Goal: Task Accomplishment & Management: Complete application form

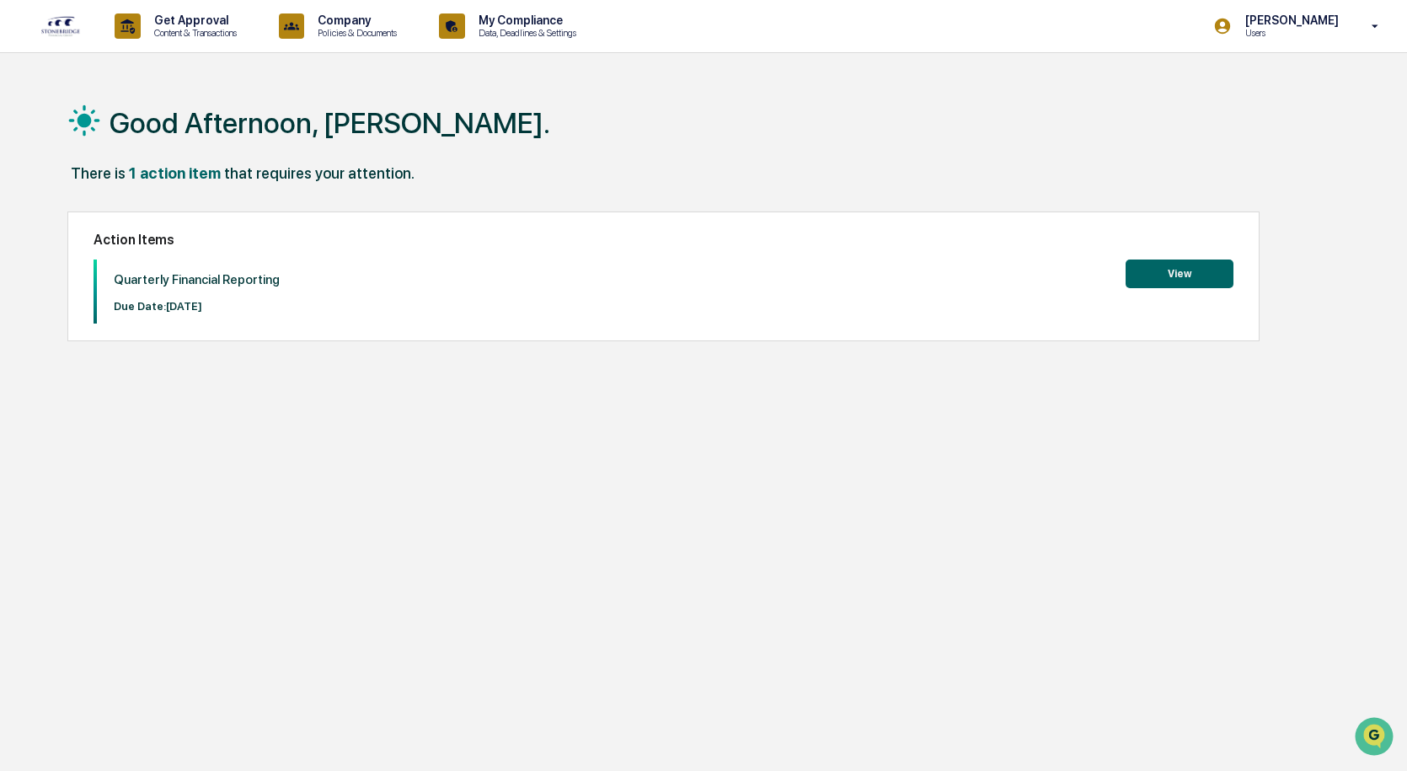
click at [1181, 275] on button "View" at bounding box center [1179, 273] width 108 height 29
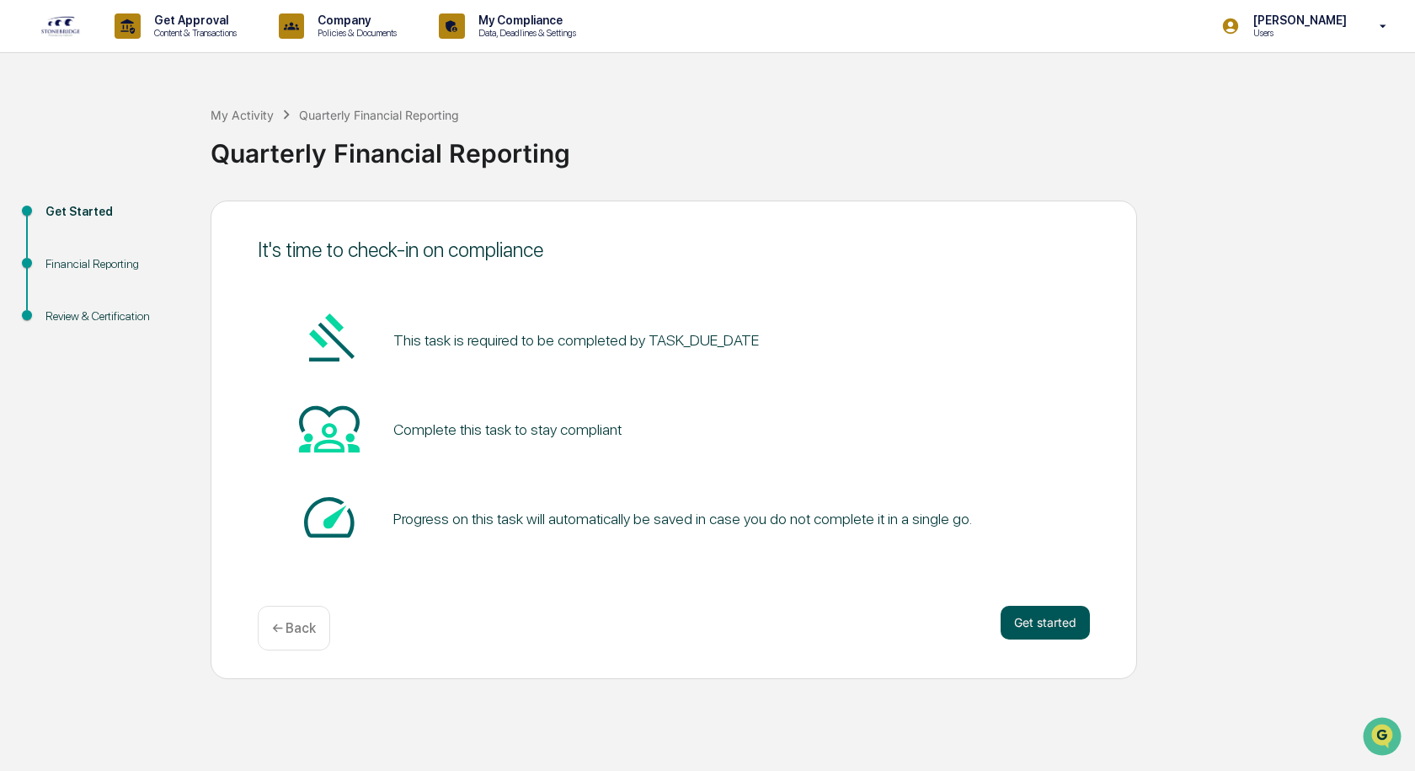
click at [1045, 620] on button "Get started" at bounding box center [1045, 623] width 89 height 34
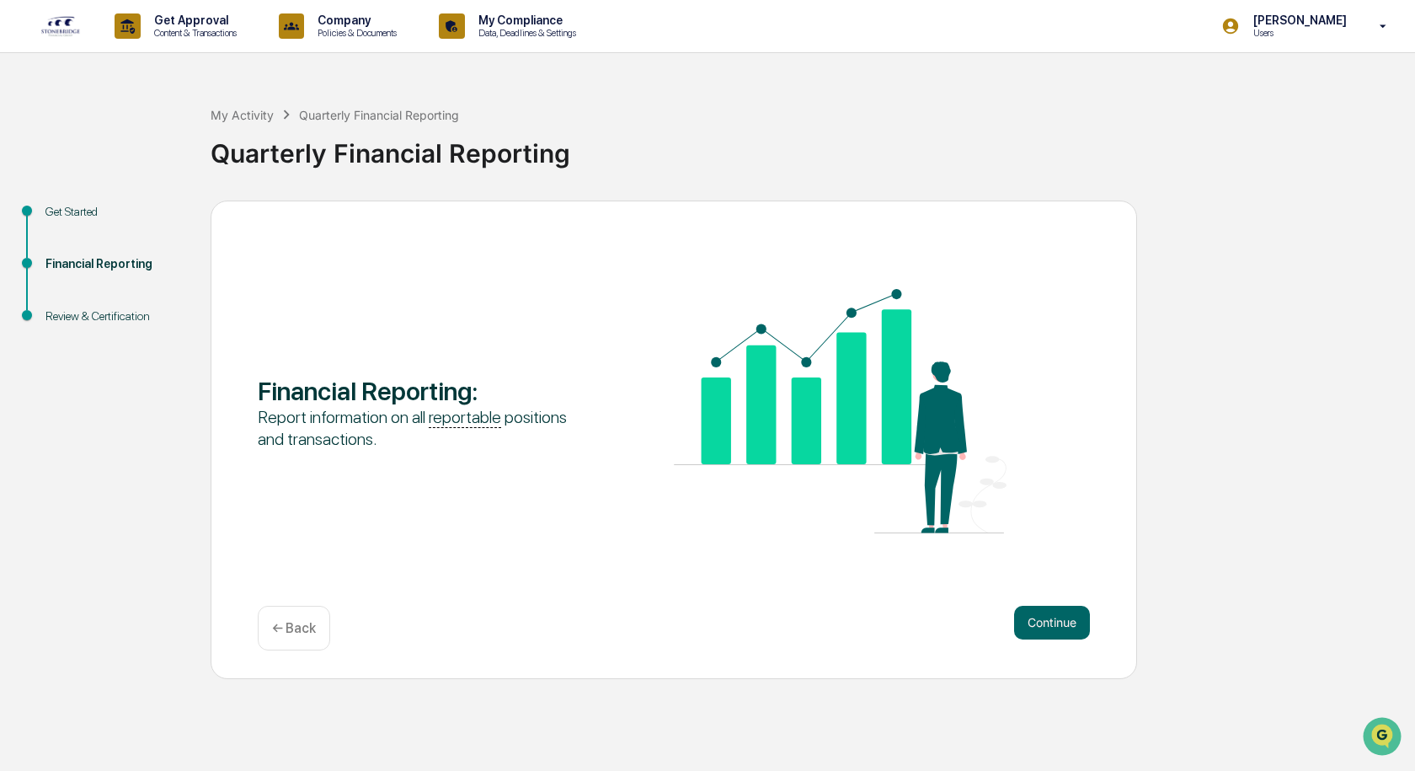
click at [1045, 620] on button "Continue" at bounding box center [1052, 623] width 76 height 34
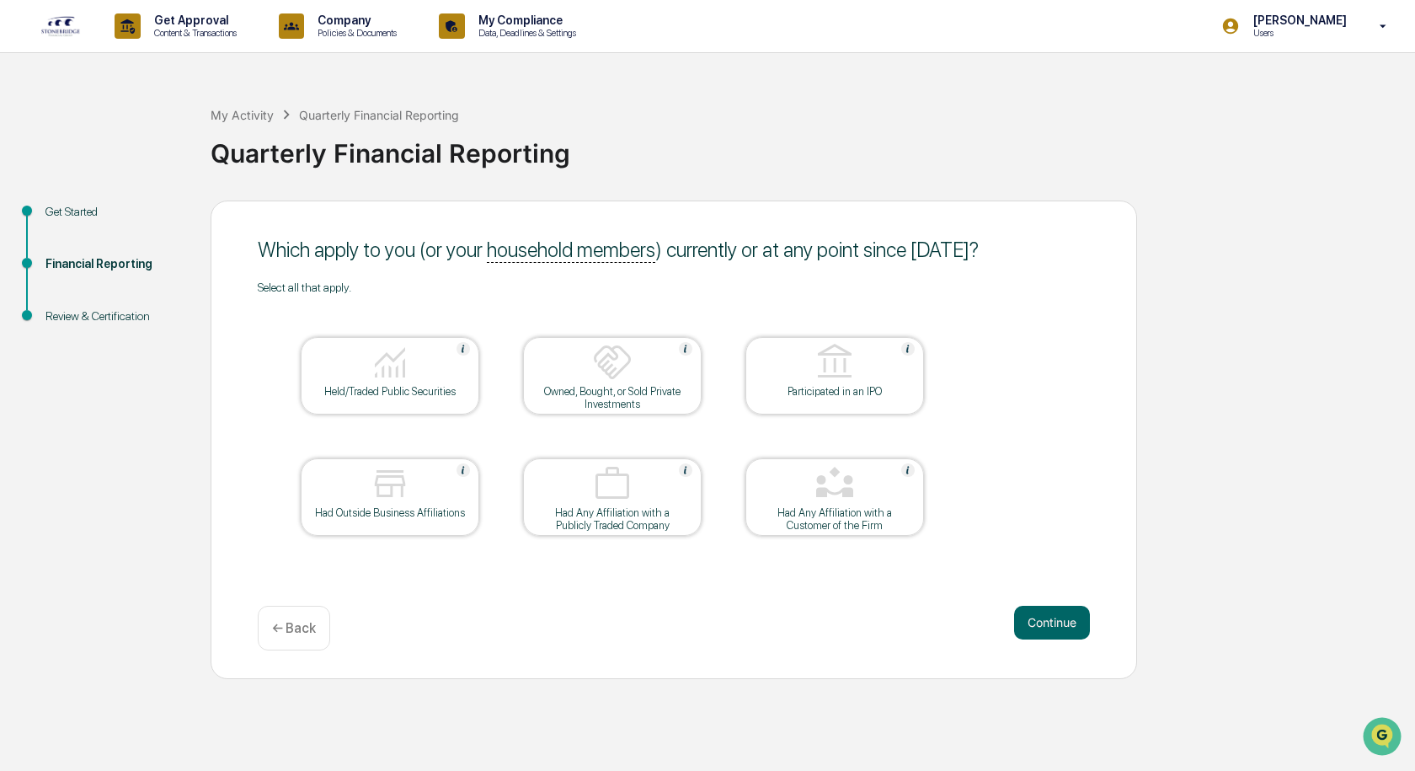
click at [1045, 620] on button "Continue" at bounding box center [1052, 623] width 76 height 34
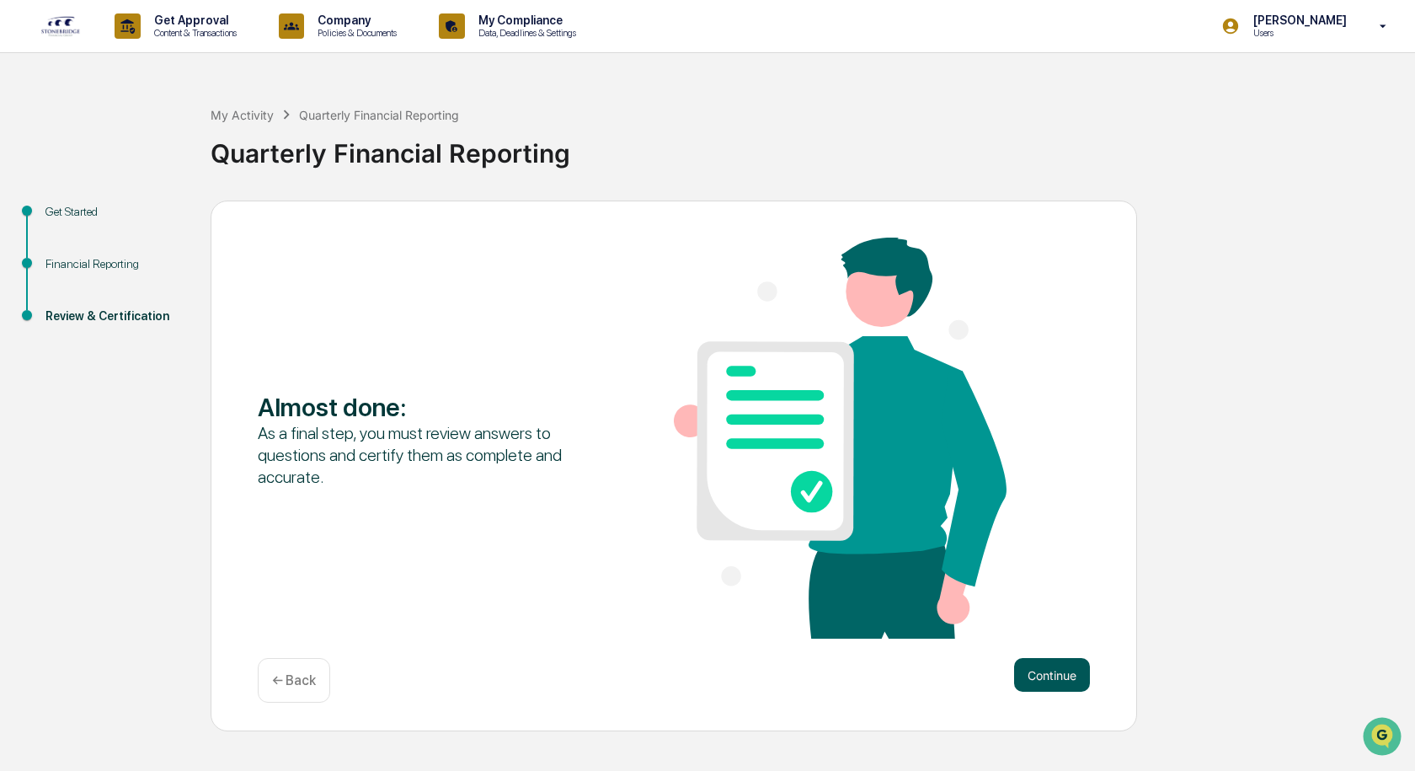
click at [1079, 675] on button "Continue" at bounding box center [1052, 675] width 76 height 34
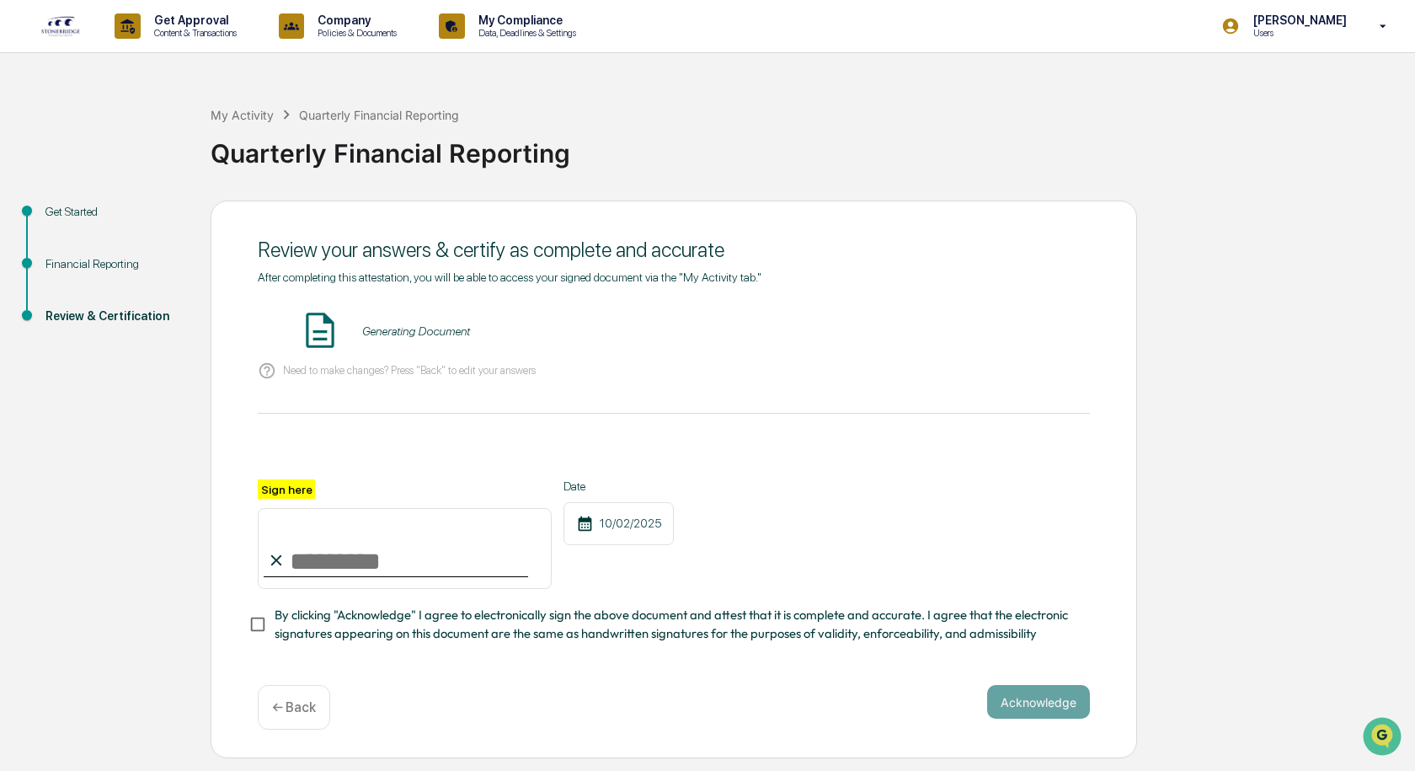
click at [306, 562] on input "Sign here" at bounding box center [405, 548] width 294 height 81
type input "**********"
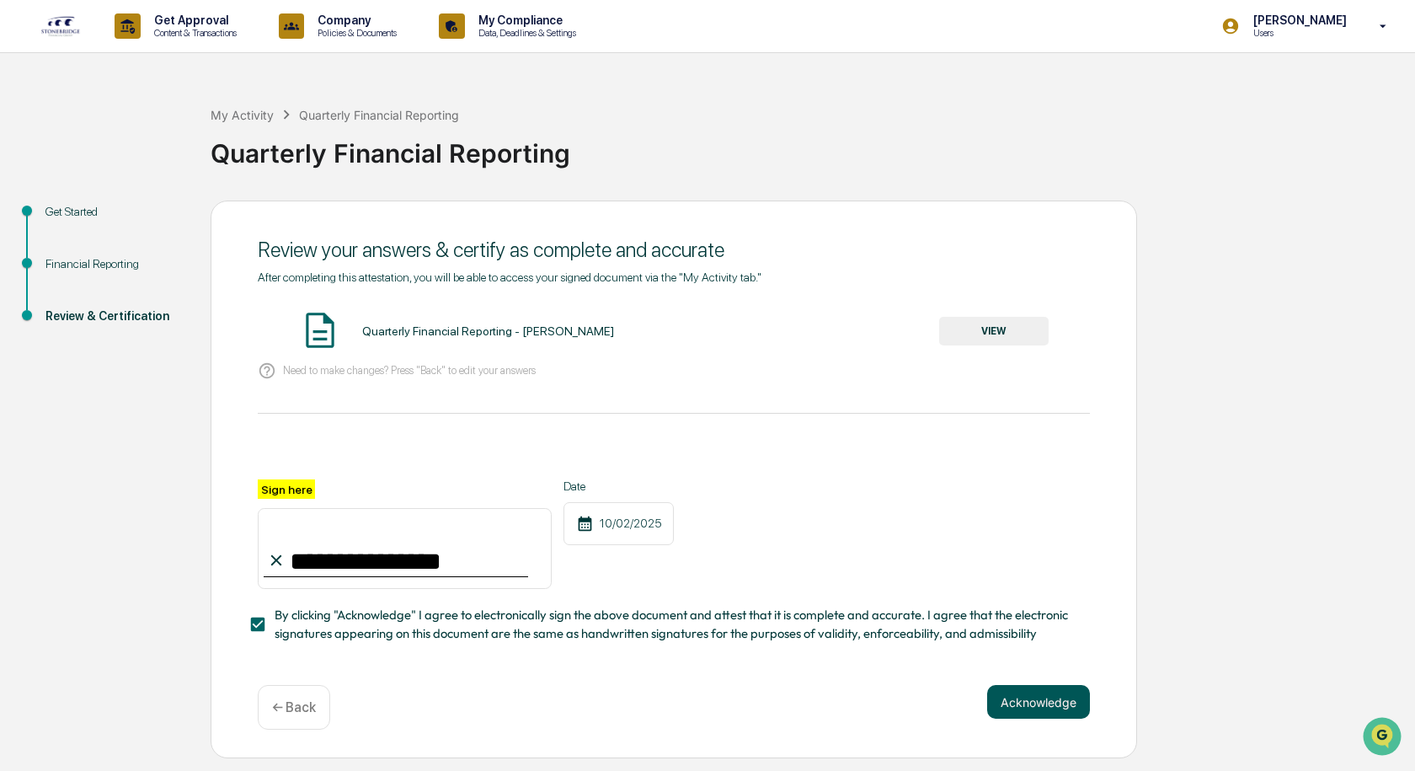
click at [1021, 707] on button "Acknowledge" at bounding box center [1038, 702] width 103 height 34
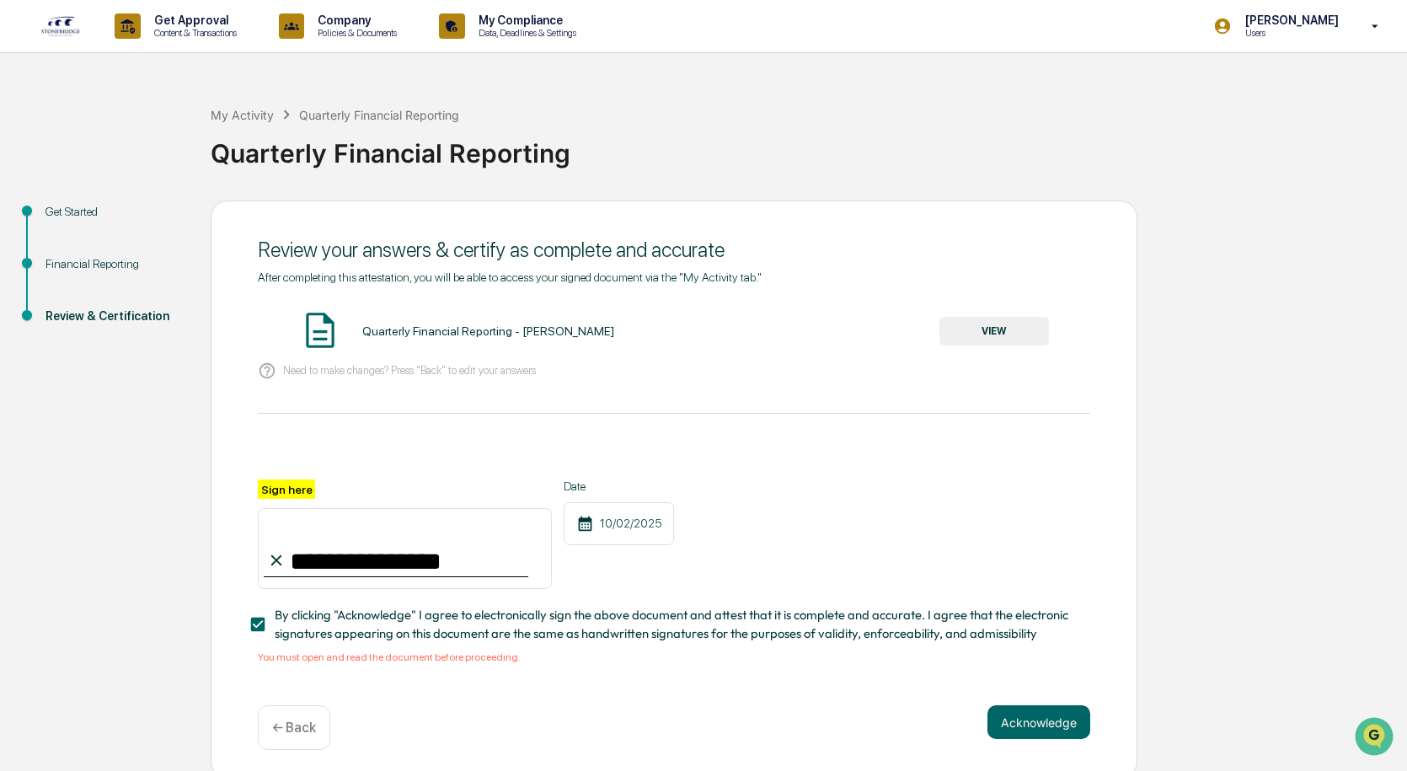
click at [1009, 336] on button "VIEW" at bounding box center [994, 331] width 110 height 29
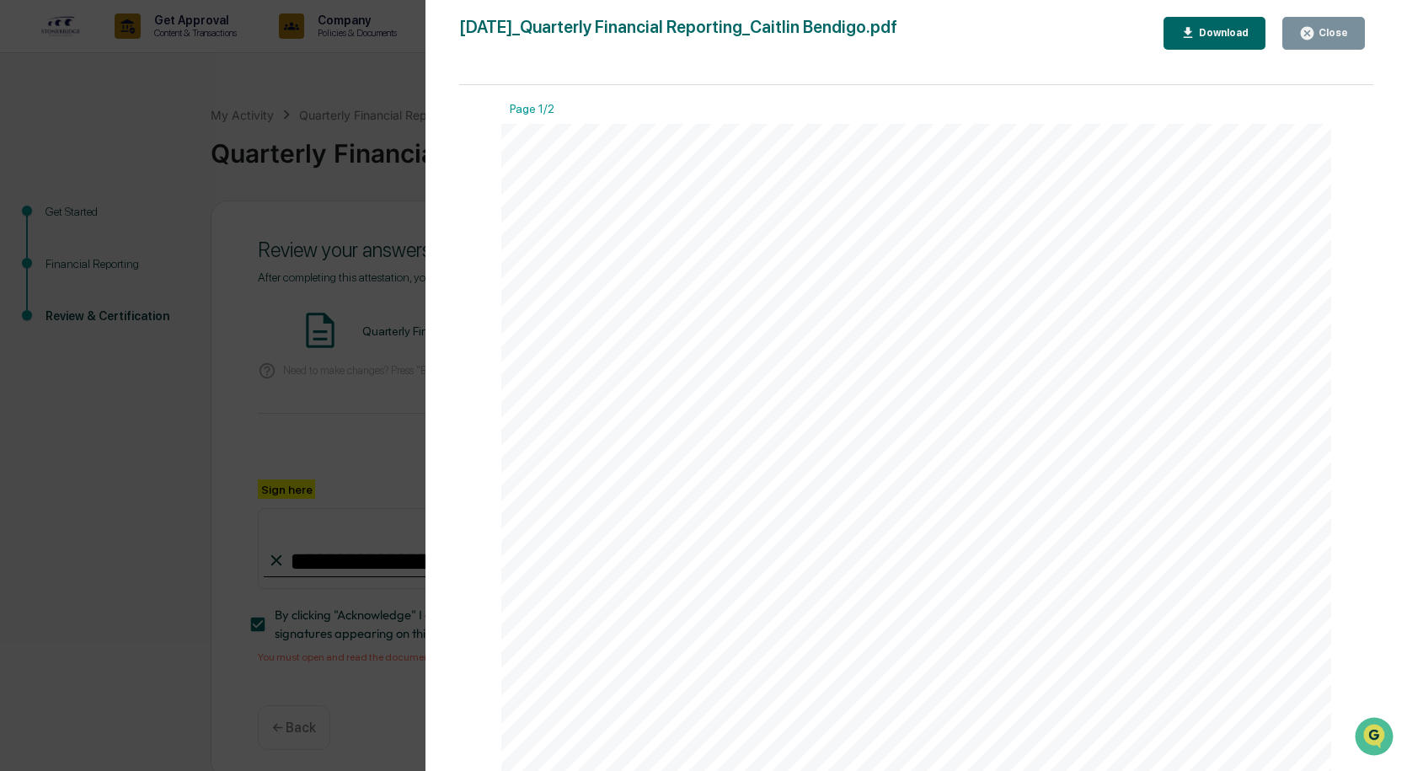
click at [1326, 32] on div "Close" at bounding box center [1331, 33] width 33 height 12
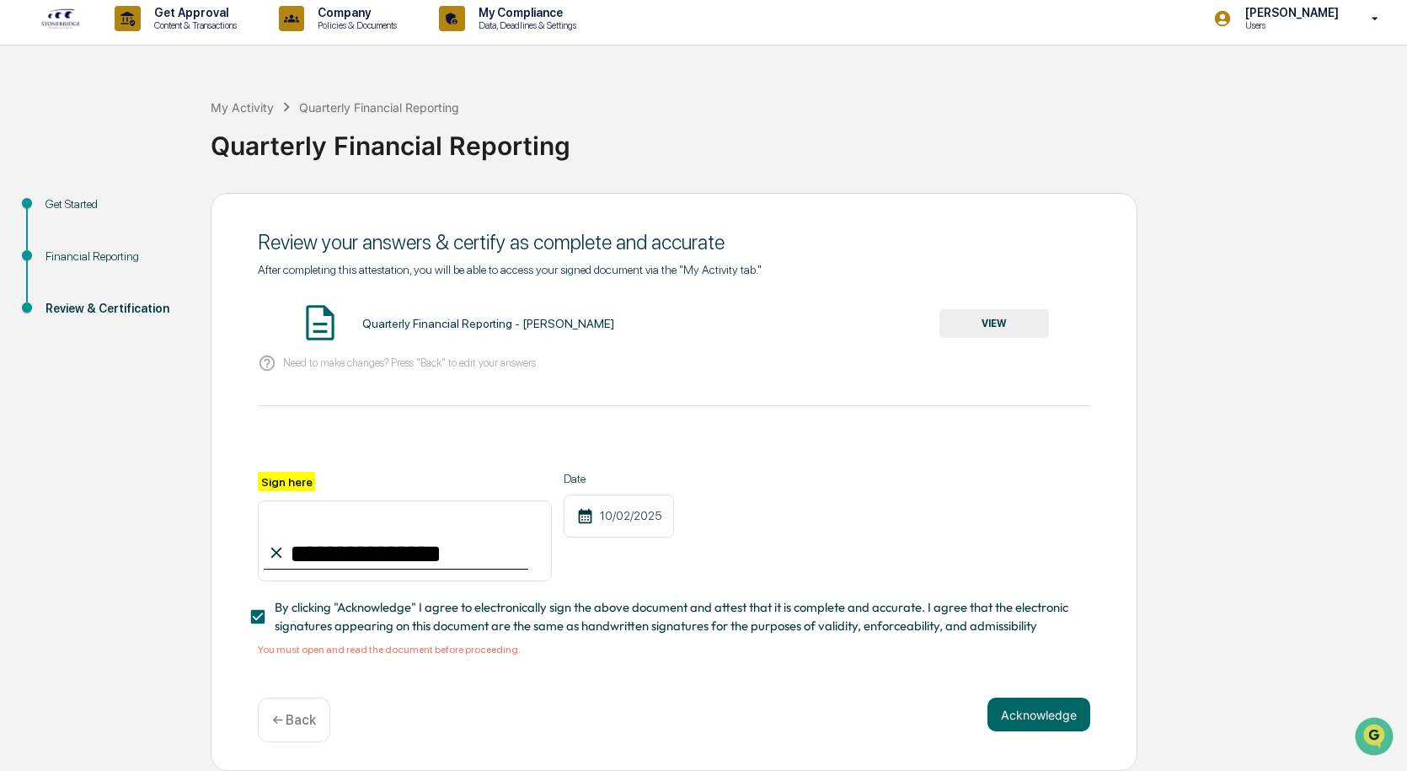
scroll to position [13, 0]
click at [1034, 713] on button "Acknowledge" at bounding box center [1038, 714] width 103 height 34
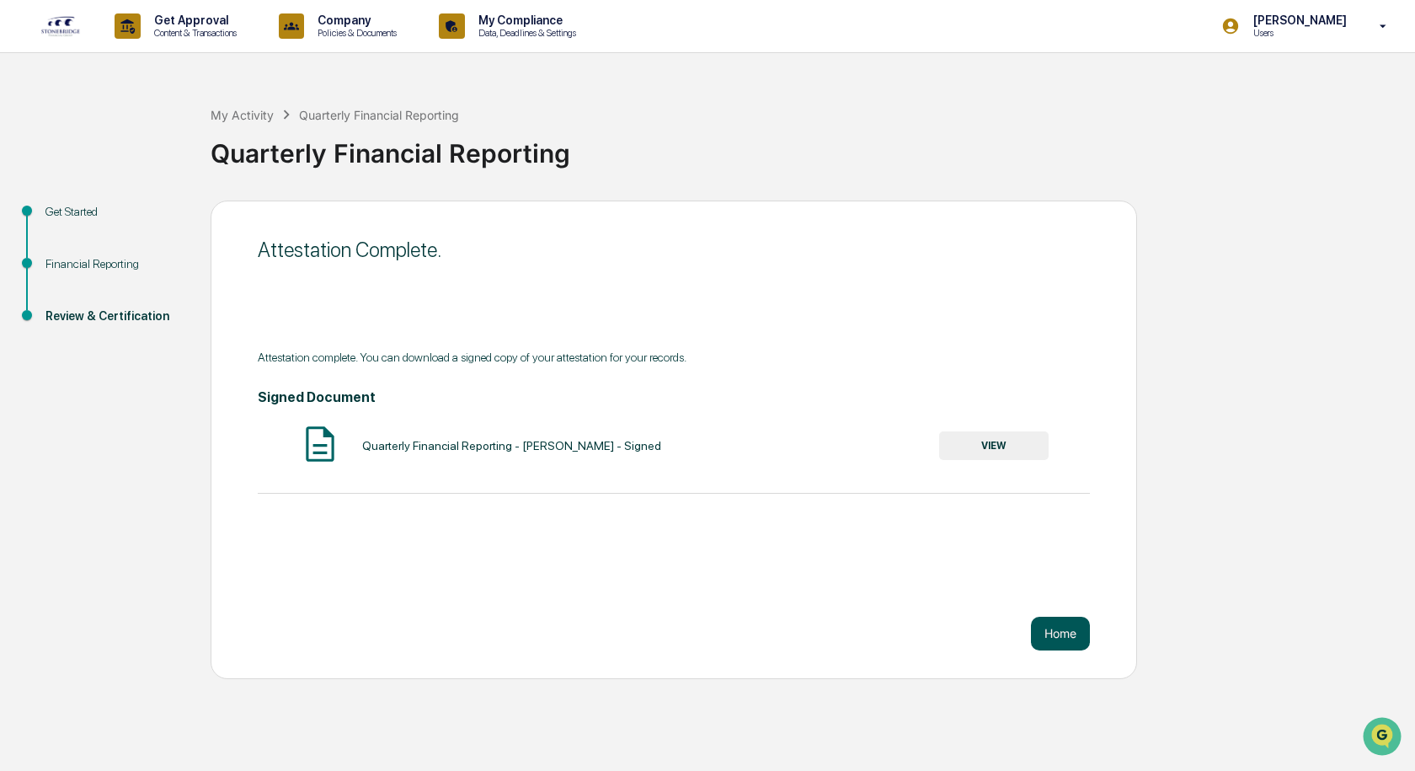
click at [1066, 626] on button "Home" at bounding box center [1060, 634] width 59 height 34
